Goal: Information Seeking & Learning: Learn about a topic

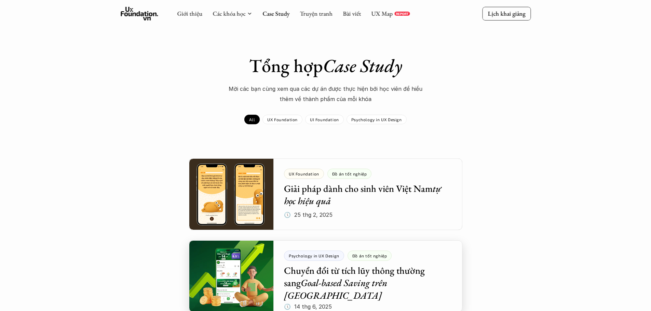
click at [357, 277] on div at bounding box center [325, 276] width 273 height 72
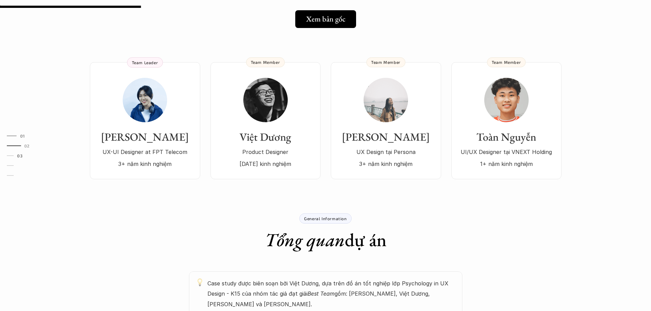
scroll to position [171, 0]
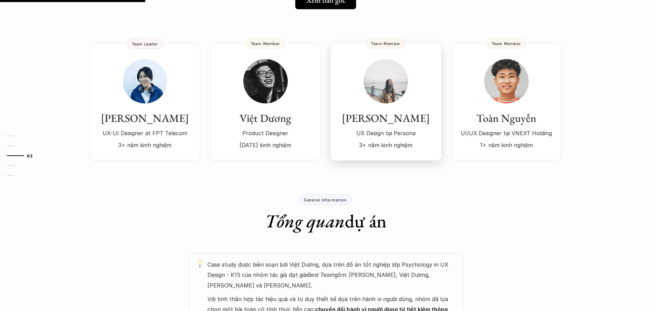
click at [404, 128] on p "UX Design tại Persona" at bounding box center [385, 133] width 97 height 10
click at [153, 71] on img at bounding box center [145, 81] width 44 height 44
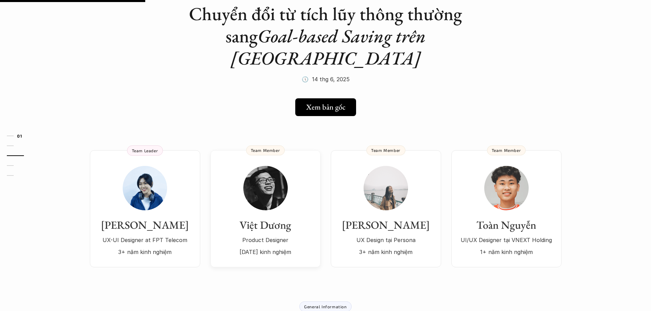
scroll to position [0, 0]
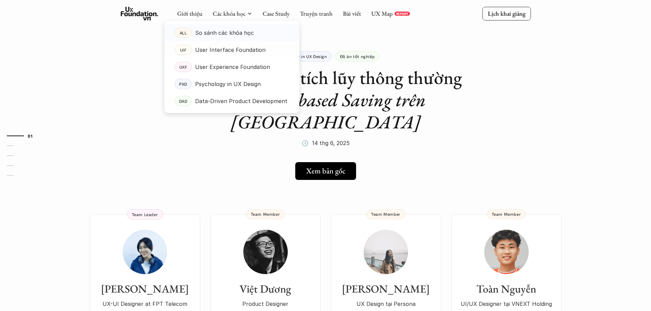
click at [212, 31] on p "So sánh các khóa học" at bounding box center [224, 33] width 59 height 10
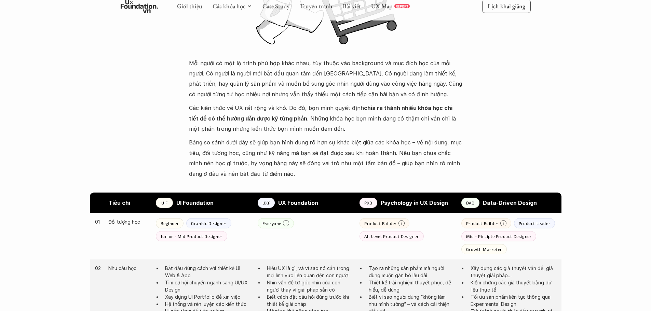
scroll to position [307, 0]
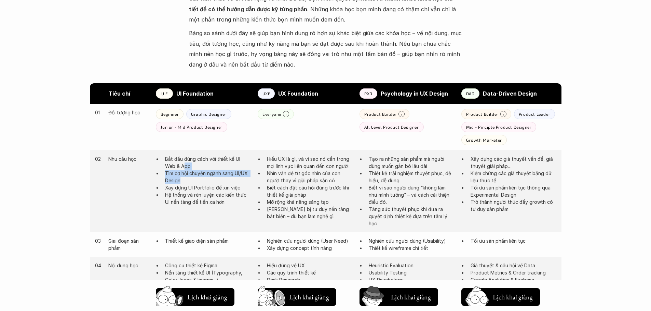
drag, startPoint x: 185, startPoint y: 164, endPoint x: 219, endPoint y: 179, distance: 37.4
click at [219, 179] on ul "Bắt đầu đúng cách với thiết kế UI Web & App Tìm cơ hội chuyển ngành sang UI/UX …" at bounding box center [203, 180] width 95 height 50
click at [224, 179] on p "Tìm cơ hội chuyển ngành sang UI/UX Design" at bounding box center [208, 177] width 86 height 14
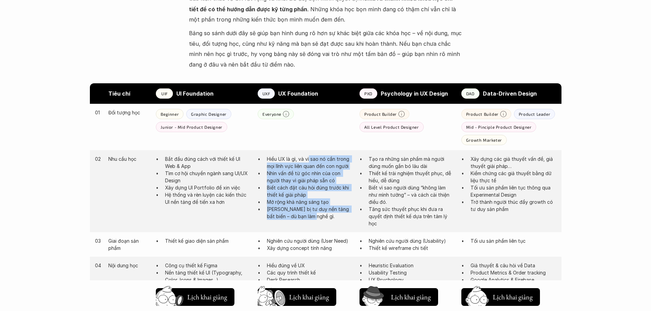
drag, startPoint x: 309, startPoint y: 159, endPoint x: 350, endPoint y: 215, distance: 68.9
click at [350, 215] on ul "Hiểu UX là gì, và vì sao nó cần trong mọi lĩnh vực liên quan đến con người Nhìn…" at bounding box center [305, 187] width 95 height 65
click at [349, 215] on p "Trang bị tư duy nền tảng bất biến – dù bạn làm nghề gì." at bounding box center [310, 213] width 86 height 14
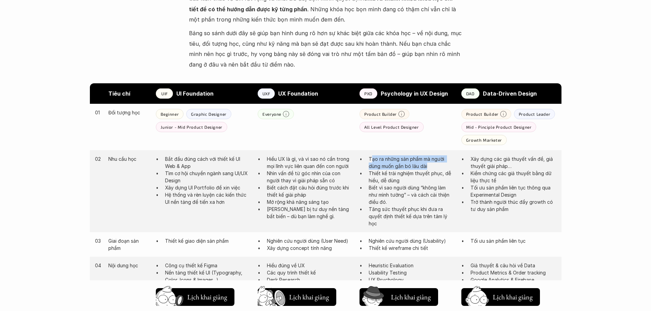
drag, startPoint x: 372, startPoint y: 160, endPoint x: 430, endPoint y: 168, distance: 58.7
click at [430, 168] on p "Tạo ra những sản phẩm mà người dùng muốn gắn bó lâu dài" at bounding box center [412, 162] width 86 height 14
click at [438, 170] on p "Thiết kế trải nghiệm thuyết phục, dễ hiểu, dễ dùng" at bounding box center [412, 177] width 86 height 14
drag, startPoint x: 370, startPoint y: 173, endPoint x: 410, endPoint y: 179, distance: 40.5
click at [410, 179] on p "Thiết kế trải nghiệm thuyết phục, dễ hiểu, dễ dùng" at bounding box center [412, 177] width 86 height 14
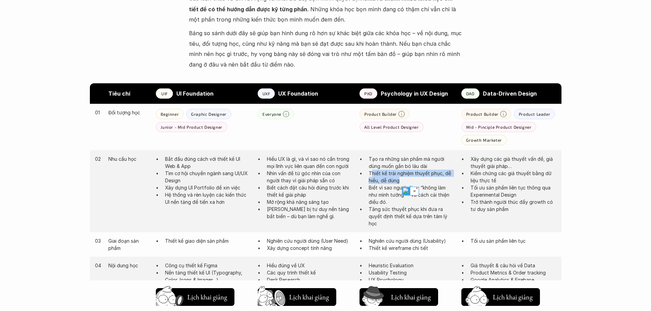
click at [415, 178] on p "Thiết kế trải nghiệm thuyết phục, dễ hiểu, dễ dùng" at bounding box center [412, 177] width 86 height 14
drag, startPoint x: 368, startPoint y: 190, endPoint x: 415, endPoint y: 196, distance: 46.9
click at [415, 196] on p "Biết vì sao người dùng “không làm như mình tưởng” – và cách cải thiện điều đó." at bounding box center [412, 195] width 86 height 22
click at [414, 196] on p "Biết vì sao người dùng “không làm như mình tưởng” – và cách cải thiện điều đó." at bounding box center [412, 195] width 86 height 22
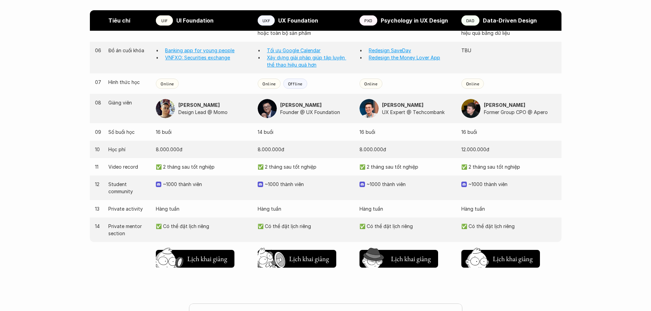
scroll to position [649, 0]
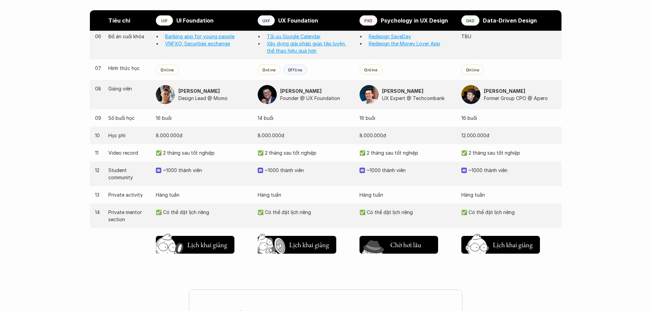
click at [408, 245] on h5 "Lịch khai giảng" at bounding box center [410, 247] width 41 height 10
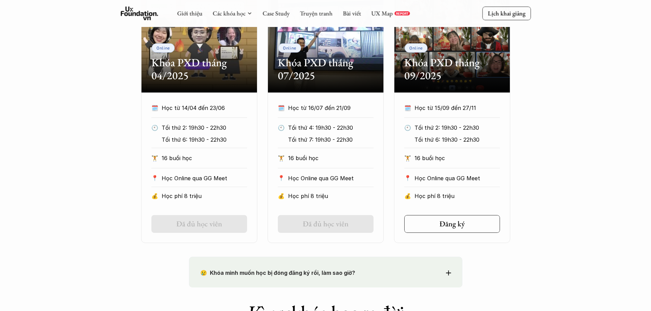
scroll to position [365, 0]
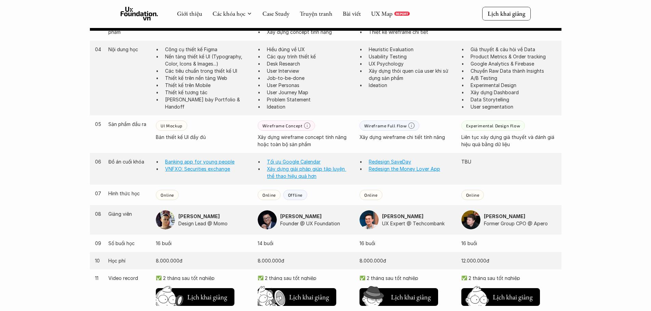
scroll to position [499, 0]
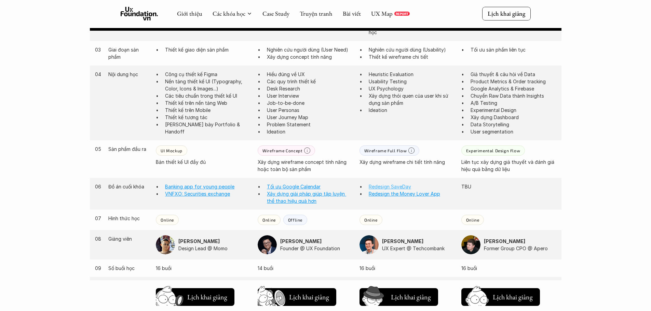
click at [392, 189] on link "Redesign SaveDay" at bounding box center [390, 187] width 42 height 6
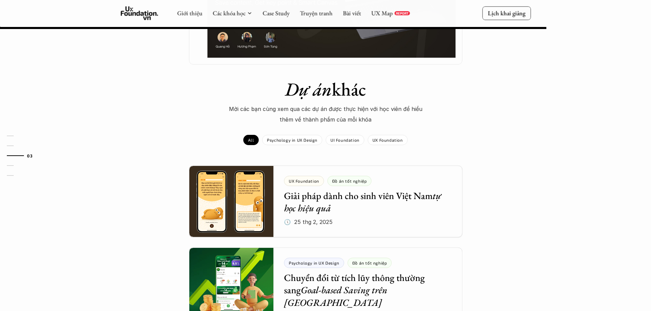
scroll to position [649, 0]
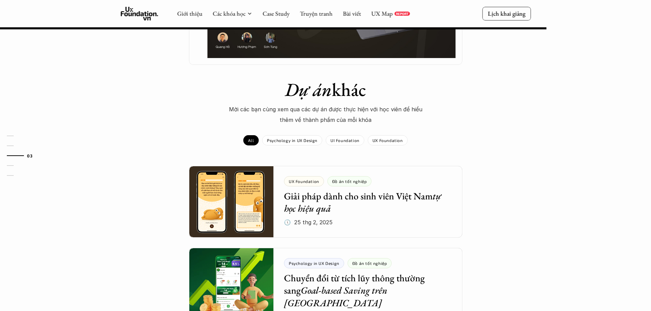
drag, startPoint x: 419, startPoint y: 95, endPoint x: 425, endPoint y: 97, distance: 6.4
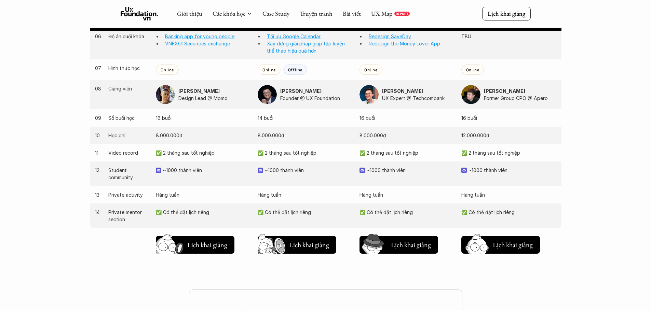
scroll to position [499, 0]
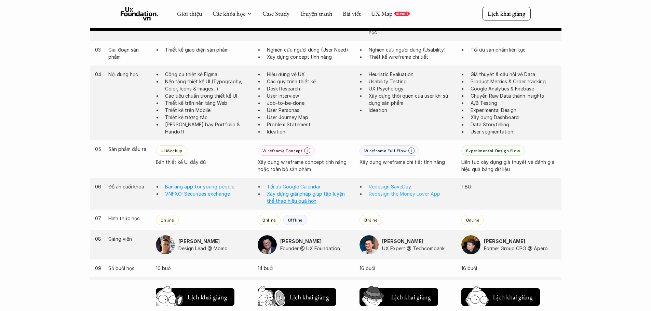
click at [416, 195] on link "Redesign the Money Lover App" at bounding box center [404, 194] width 71 height 6
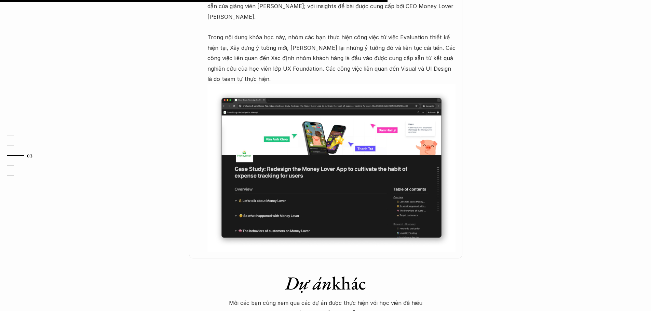
scroll to position [444, 0]
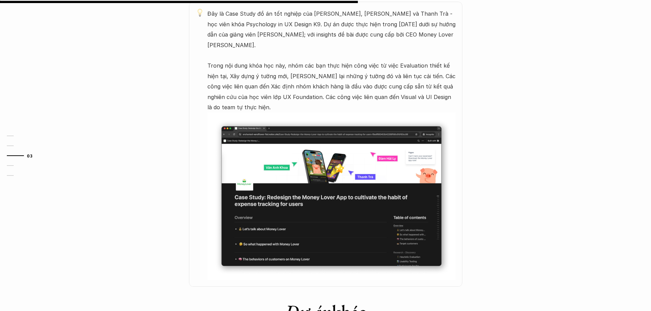
click at [346, 234] on img at bounding box center [331, 195] width 248 height 167
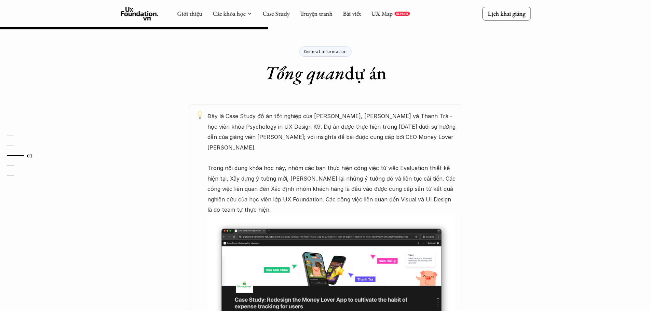
click at [316, 89] on div "General Information Tổng quan dự án Đây là Case Study đồ án tốt nghiệp của Văn …" at bounding box center [326, 207] width 410 height 363
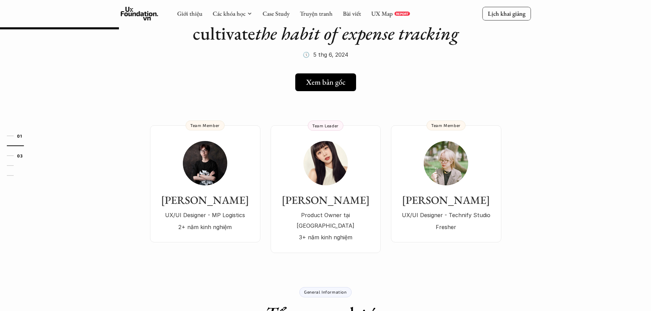
scroll to position [0, 0]
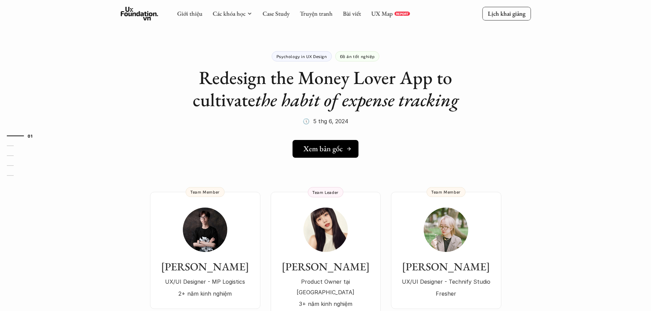
click at [324, 151] on h5 "Xem bản gốc" at bounding box center [322, 148] width 39 height 9
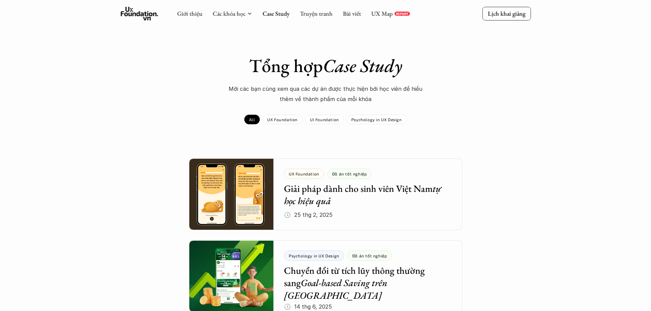
click at [132, 17] on icon at bounding box center [140, 14] width 38 height 14
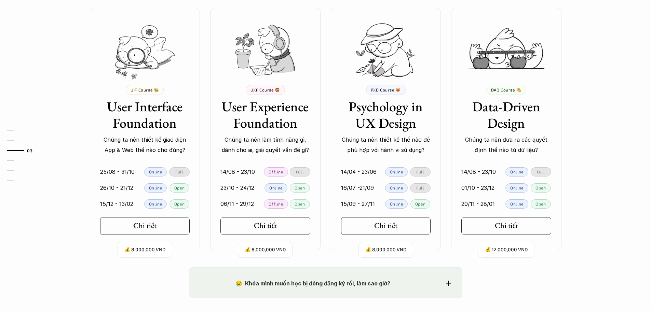
scroll to position [717, 0]
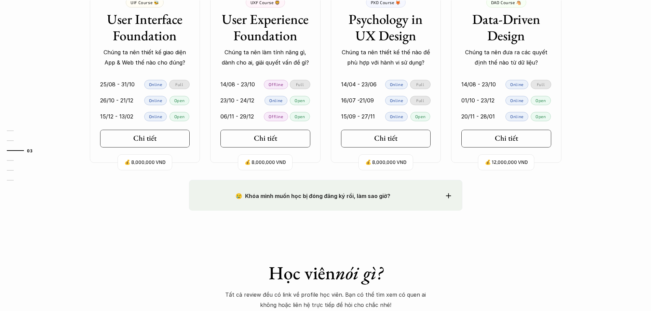
click at [452, 195] on div "😢 Khóa mình muốn học bị đóng đăng ký rồi, làm sao giờ? Chào bạn, Bọn mình rất t…" at bounding box center [325, 195] width 273 height 31
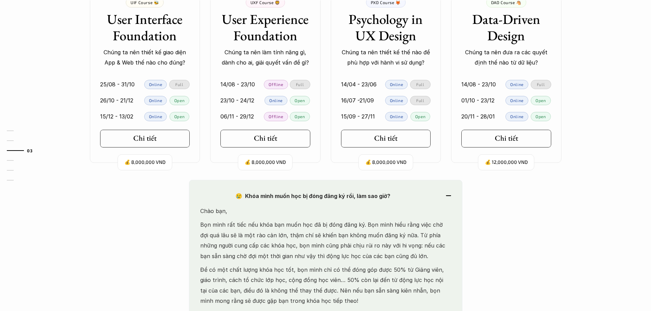
drag, startPoint x: 341, startPoint y: 223, endPoint x: 414, endPoint y: 253, distance: 79.7
click at [414, 253] on p "Bọn mình rất tiếc nếu khóa bạn muốn học đã bị đóng đăng ký. Bọn mình hiểu rằng …" at bounding box center [325, 241] width 251 height 42
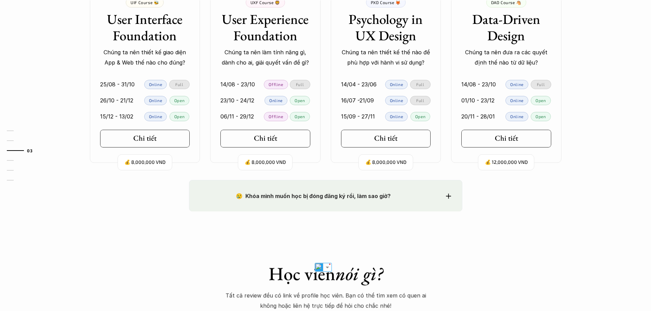
click at [414, 210] on div "😢 Khóa mình muốn học bị đóng đăng ký rồi, làm sao giờ? Chào bạn, Bọn mình rất t…" at bounding box center [325, 196] width 273 height 32
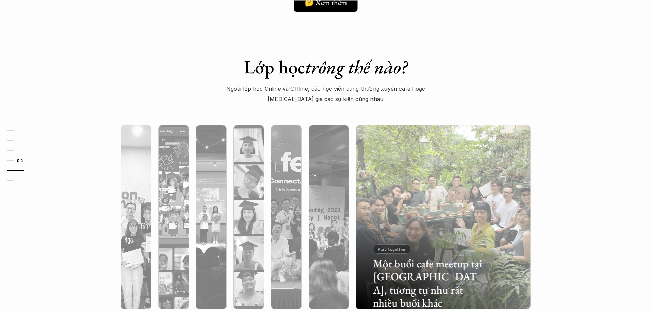
scroll to position [1913, 0]
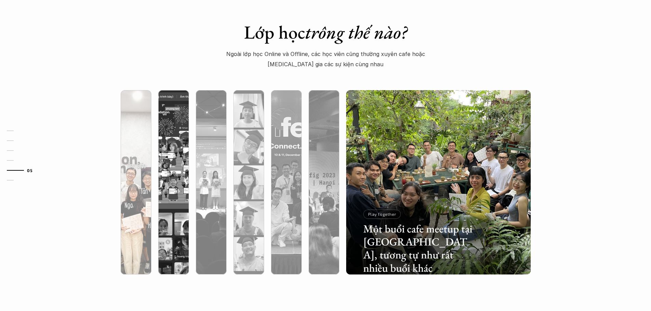
click at [149, 201] on div at bounding box center [136, 218] width 31 height 111
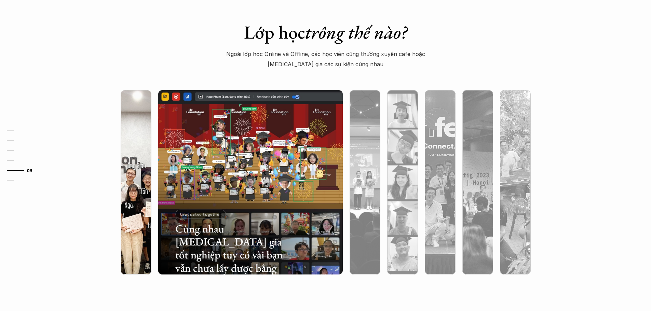
click at [144, 230] on div at bounding box center [193, 235] width 110 height 50
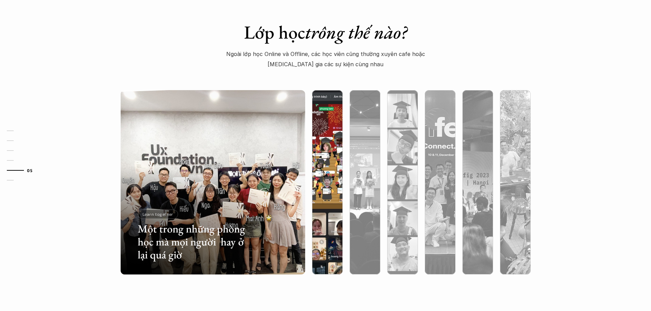
click at [323, 195] on div at bounding box center [327, 218] width 31 height 111
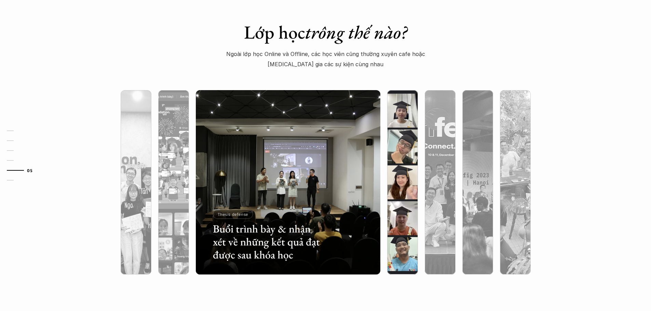
click at [402, 189] on div at bounding box center [402, 218] width 31 height 111
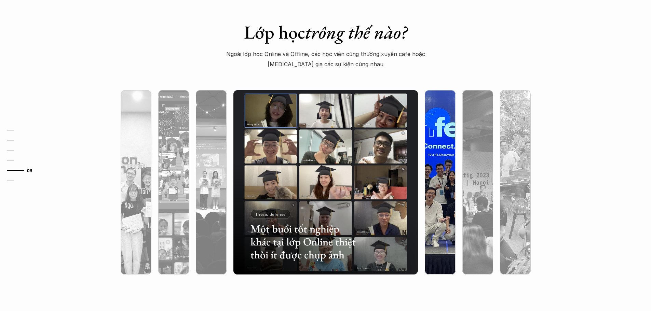
click at [442, 196] on div at bounding box center [440, 218] width 31 height 111
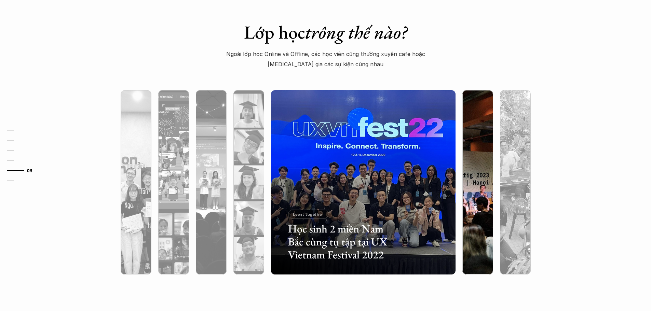
click at [471, 194] on div at bounding box center [477, 218] width 31 height 111
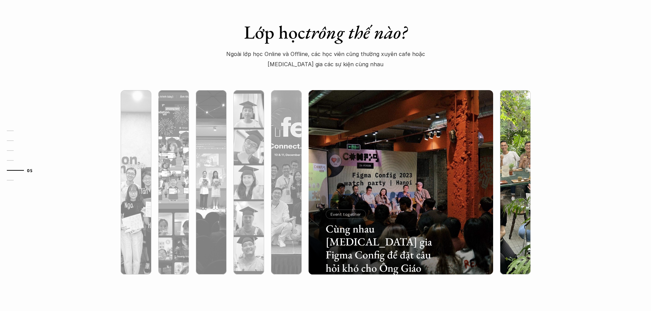
click at [515, 174] on div at bounding box center [515, 218] width 31 height 111
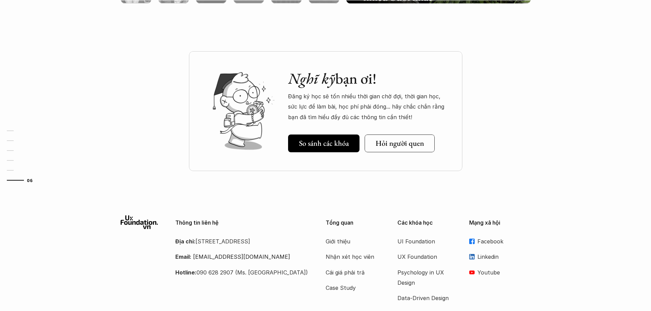
scroll to position [2225, 0]
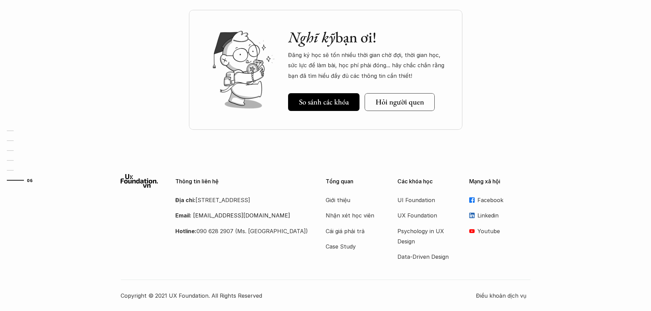
click at [485, 234] on p "Youtube" at bounding box center [503, 231] width 53 height 10
